Goal: Information Seeking & Learning: Learn about a topic

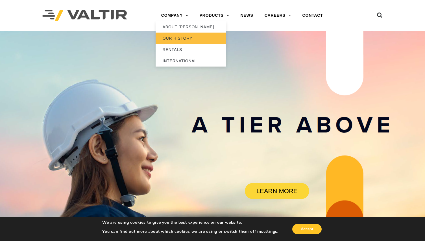
click at [178, 34] on link "OUR HISTORY" at bounding box center [191, 38] width 71 height 11
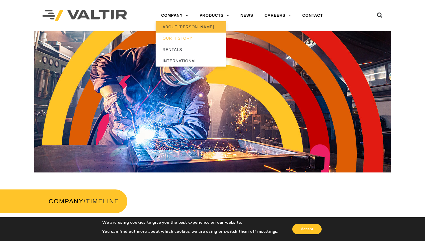
click at [178, 27] on link "ABOUT [PERSON_NAME]" at bounding box center [191, 26] width 71 height 11
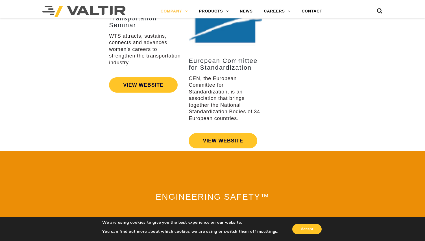
scroll to position [1135, 0]
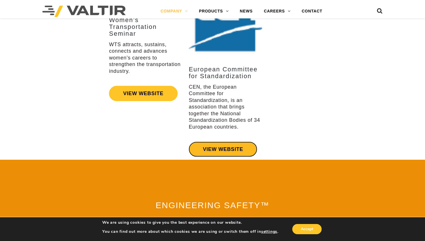
click at [218, 141] on link "VIEW WEBSITE" at bounding box center [223, 148] width 69 height 15
